Goal: Navigation & Orientation: Find specific page/section

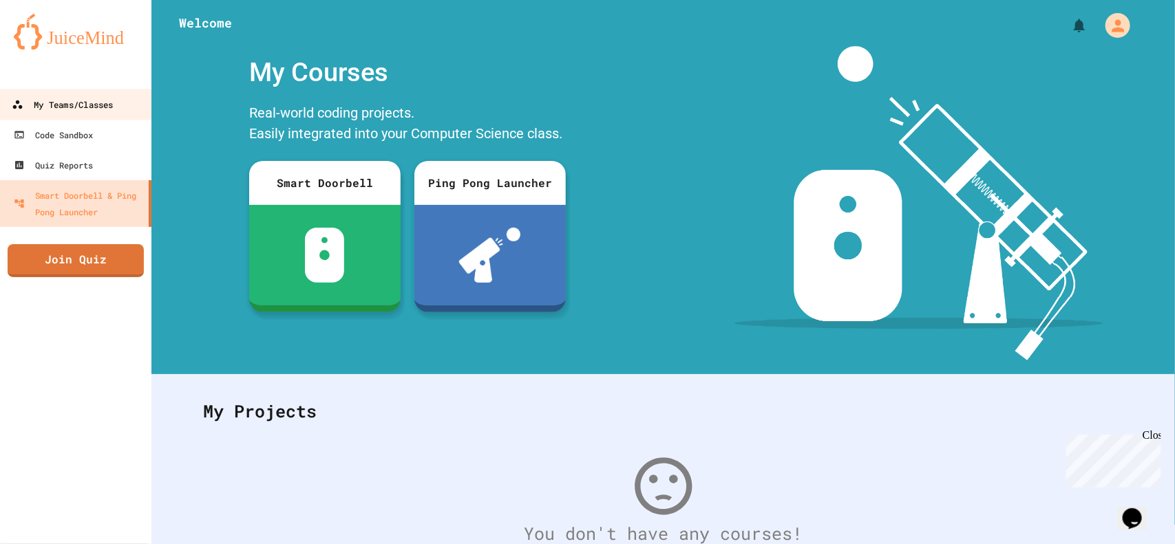
click at [87, 98] on div "My Teams/Classes" at bounding box center [62, 104] width 101 height 17
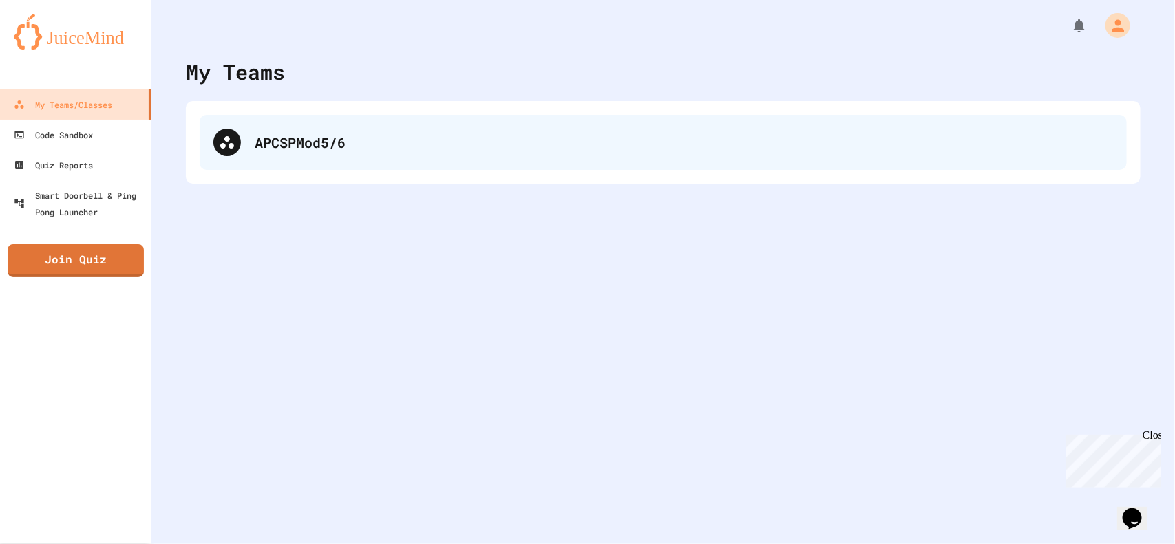
click at [283, 142] on div "APCSPMod5/6" at bounding box center [684, 142] width 858 height 21
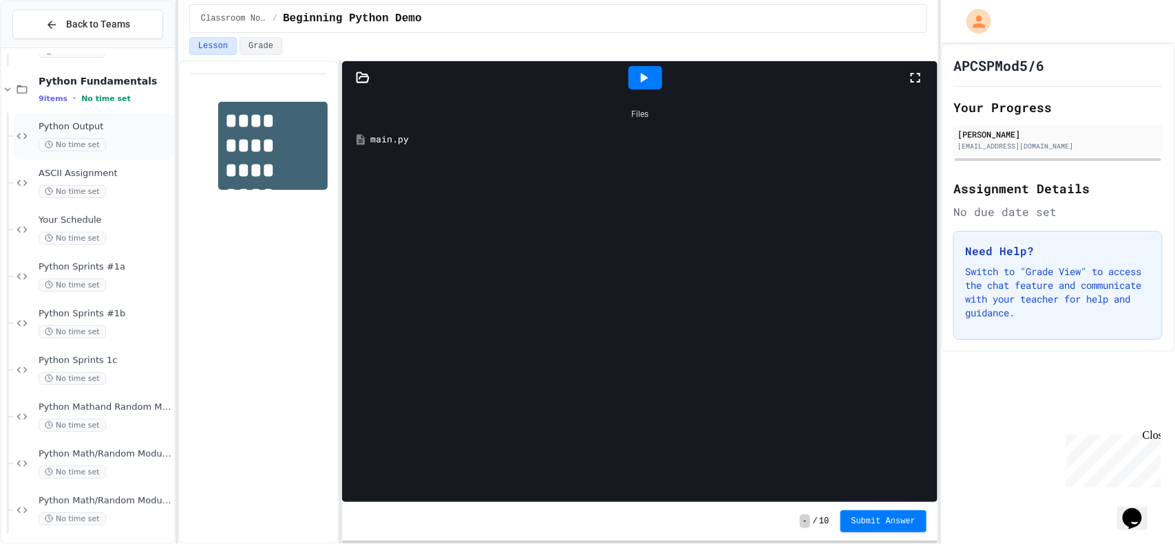
scroll to position [138, 0]
click at [107, 379] on div "No time set" at bounding box center [105, 376] width 133 height 13
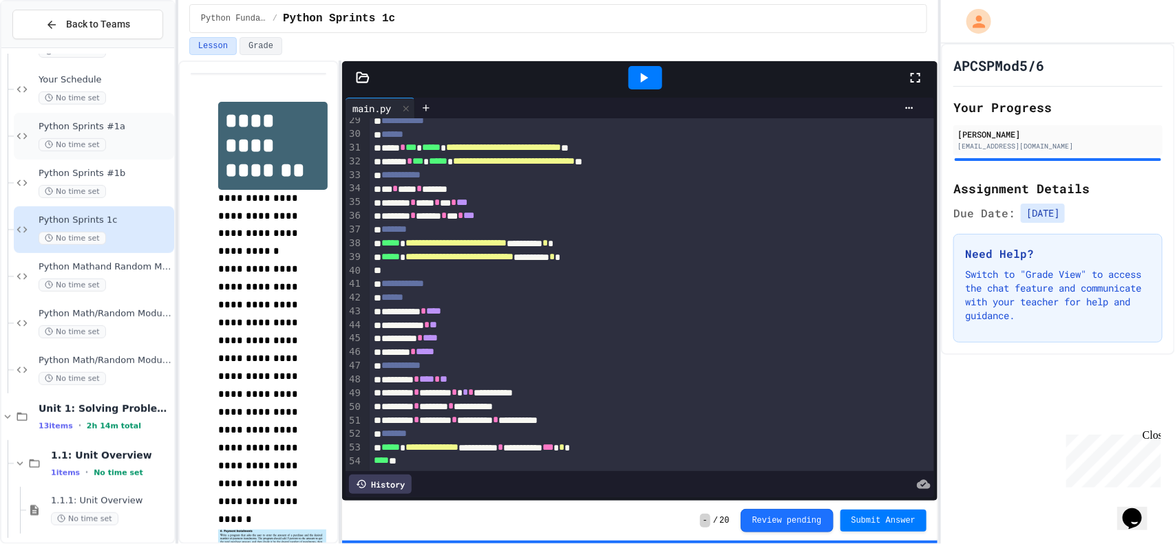
scroll to position [276, 0]
click at [93, 273] on span "Python Mathand Random Module 2A" at bounding box center [105, 268] width 133 height 12
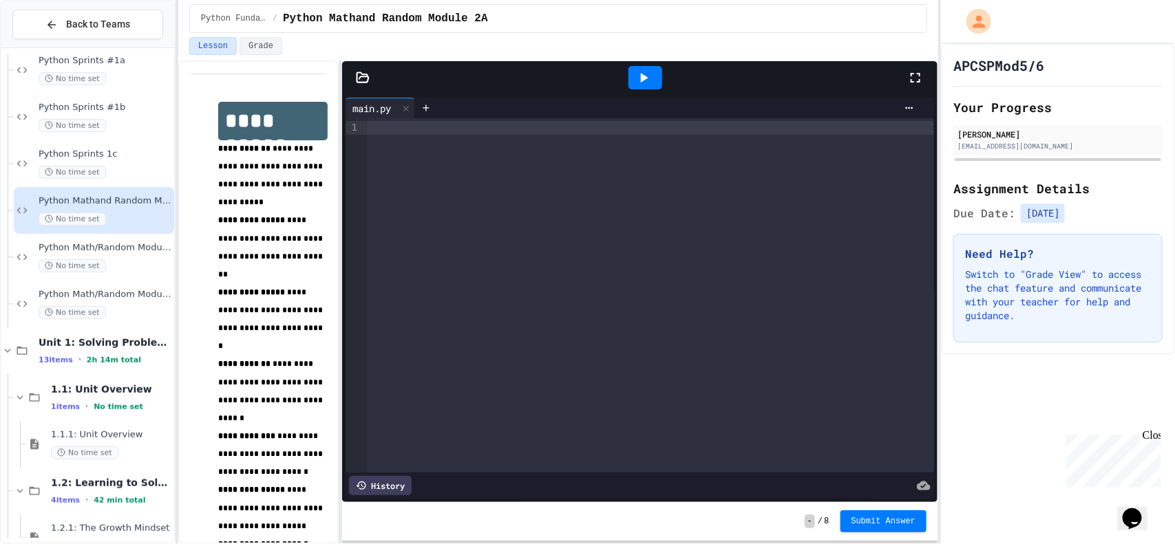
scroll to position [344, 0]
